Goal: Task Accomplishment & Management: Complete application form

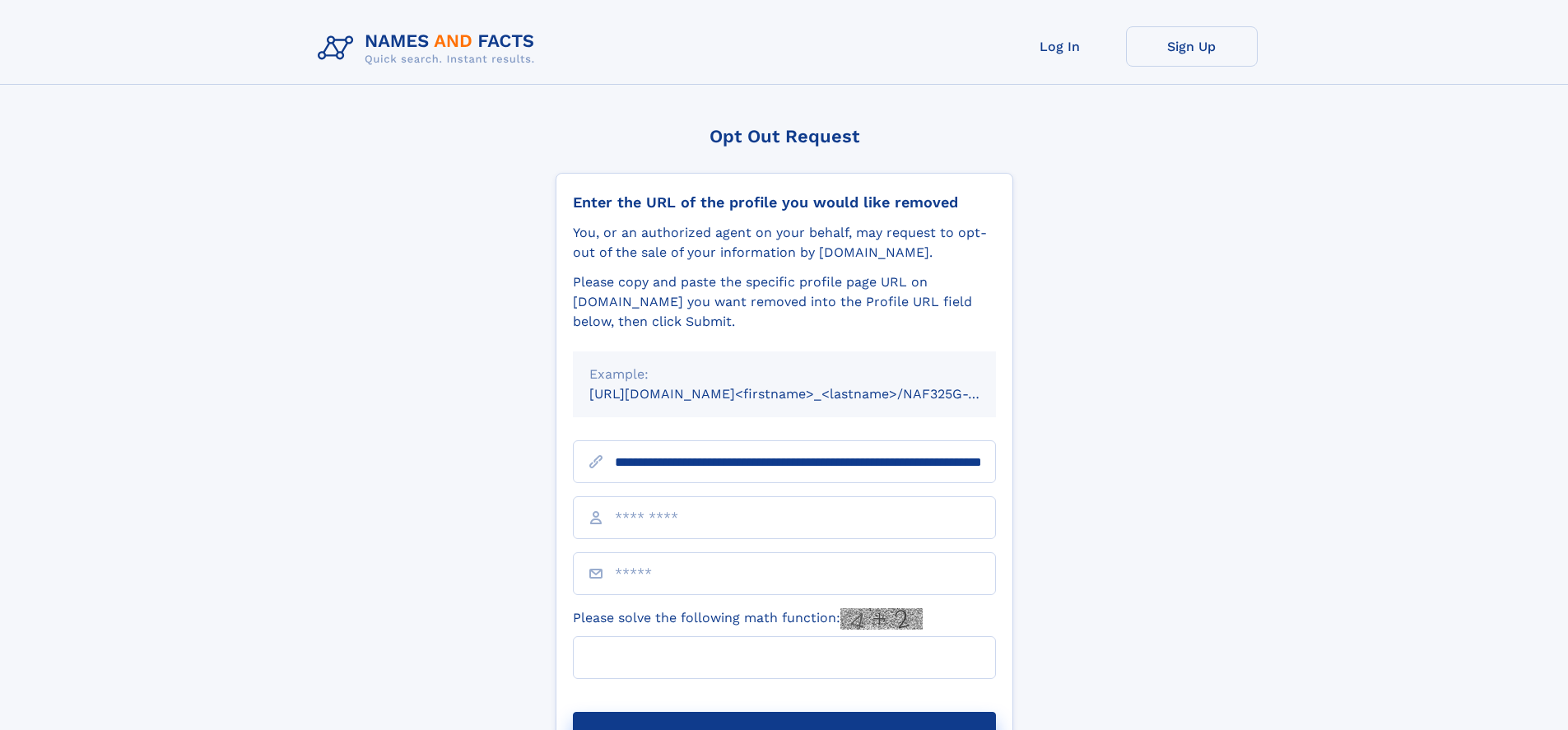
scroll to position [0, 166]
type input "**********"
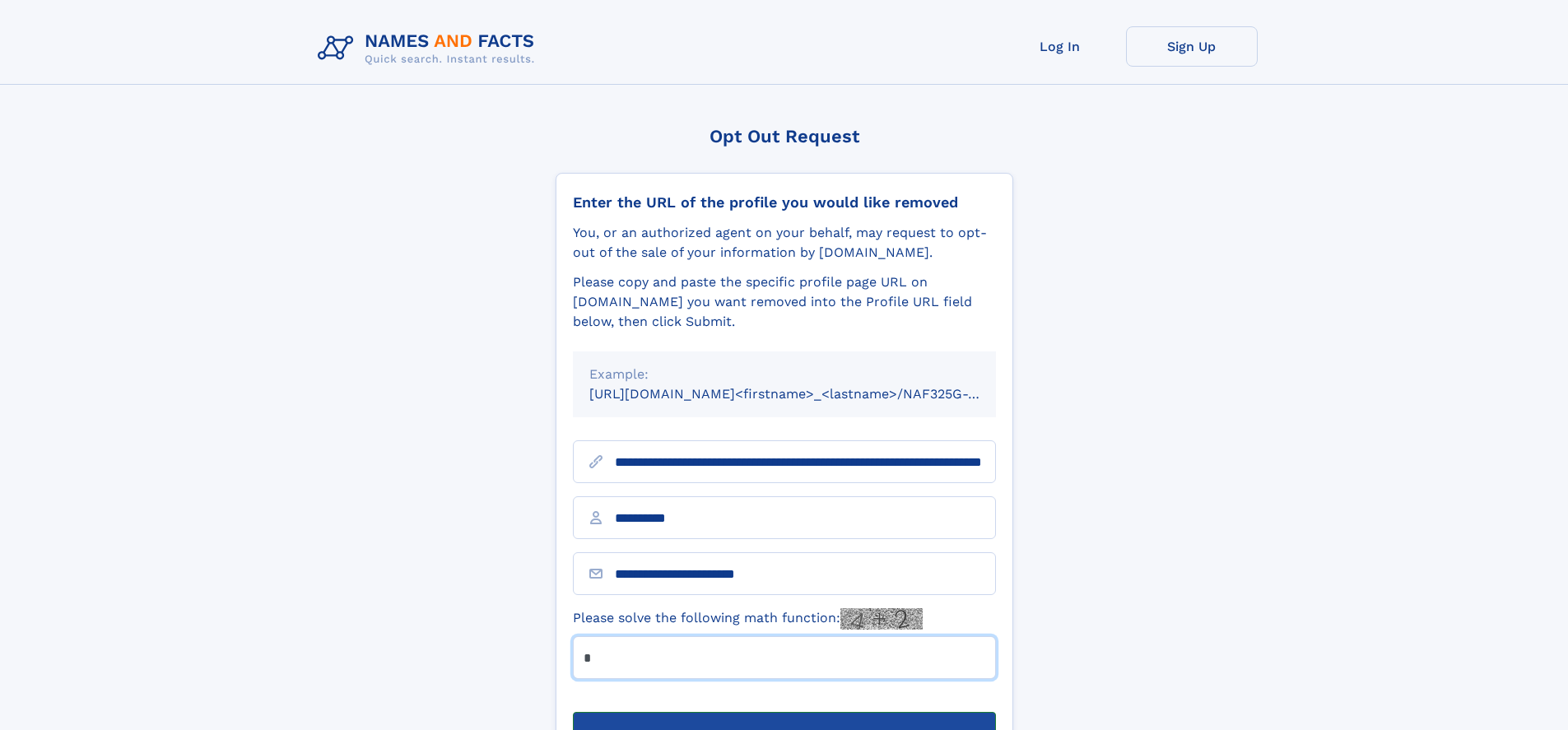
type input "*"
click at [784, 712] on button "Submit Opt Out Request" at bounding box center [784, 738] width 423 height 53
